Goal: Navigation & Orientation: Find specific page/section

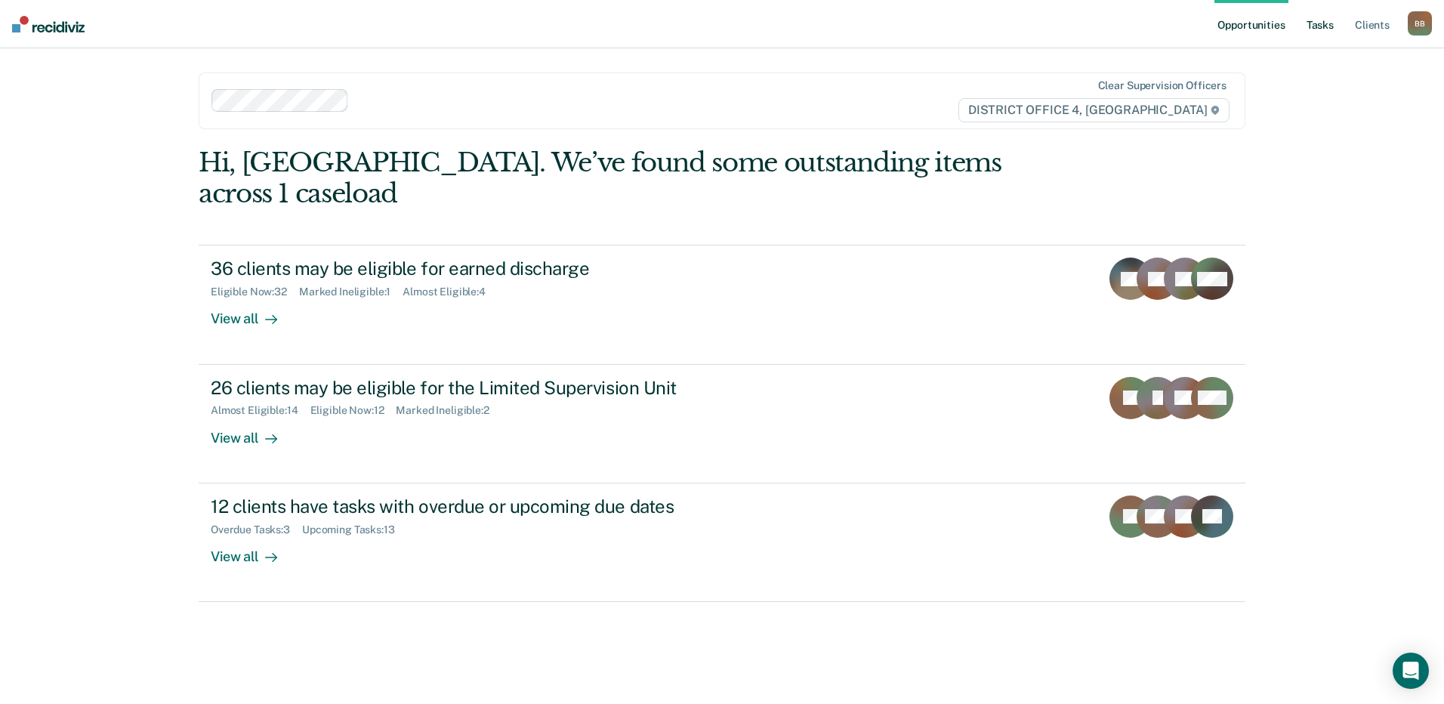
click at [1326, 23] on link "Tasks" at bounding box center [1319, 24] width 33 height 48
